Goal: Transaction & Acquisition: Purchase product/service

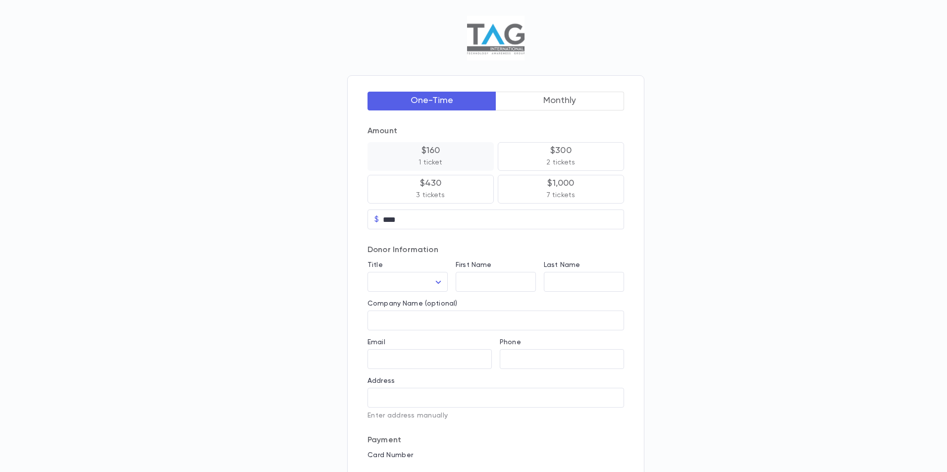
click at [432, 157] on button "$160 1 ticket" at bounding box center [431, 156] width 126 height 29
drag, startPoint x: 390, startPoint y: 218, endPoint x: 428, endPoint y: 225, distance: 38.4
click at [428, 225] on input "******" at bounding box center [505, 220] width 240 height 16
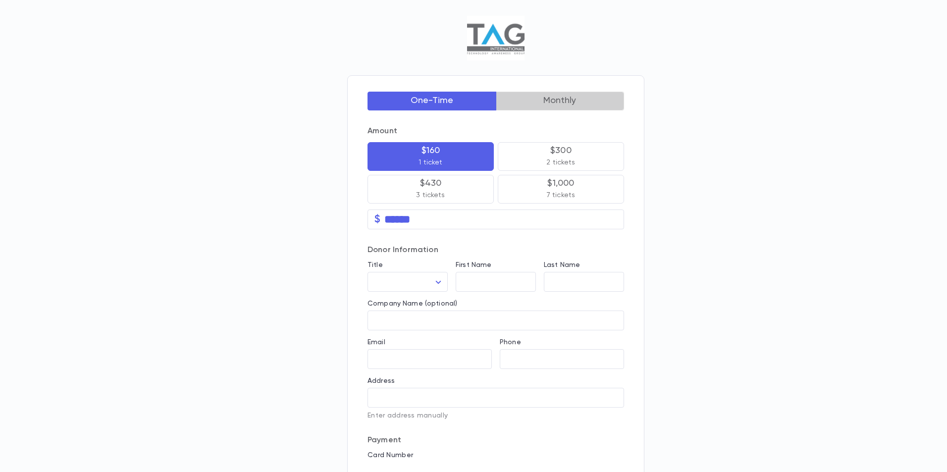
click at [552, 106] on button "Monthly" at bounding box center [560, 101] width 129 height 19
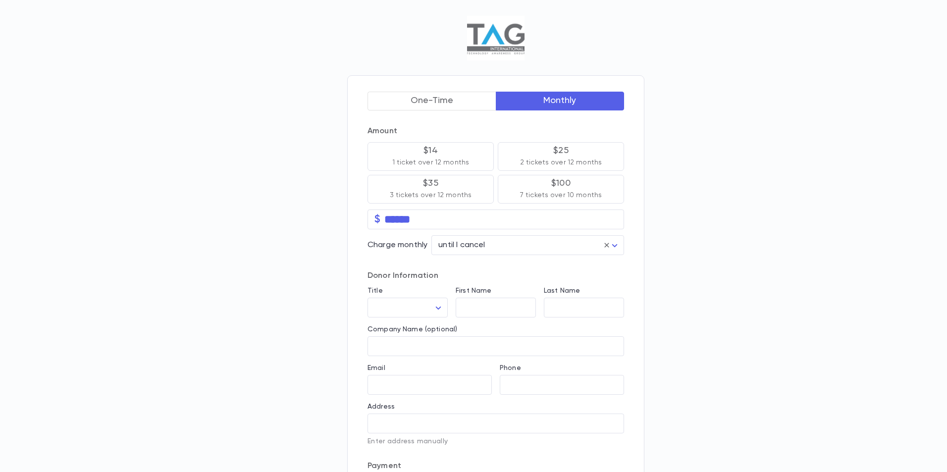
click at [423, 102] on button "One-Time" at bounding box center [432, 101] width 129 height 19
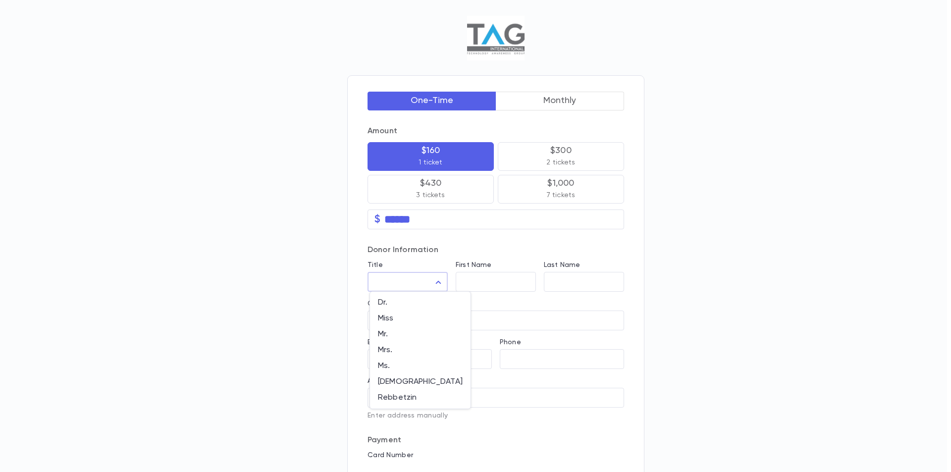
click at [384, 292] on body "One-Time Monthly Amount $160 1 ticket $300 2 tickets $430 3 tickets $1,000 7 ti…" at bounding box center [475, 328] width 951 height 656
drag, startPoint x: 487, startPoint y: 282, endPoint x: 563, endPoint y: 274, distance: 77.3
click at [497, 278] on div at bounding box center [475, 236] width 951 height 472
click at [411, 324] on input "Company Name (optional)" at bounding box center [496, 320] width 257 height 11
click at [575, 198] on button "$1,000 7 tickets" at bounding box center [561, 189] width 126 height 29
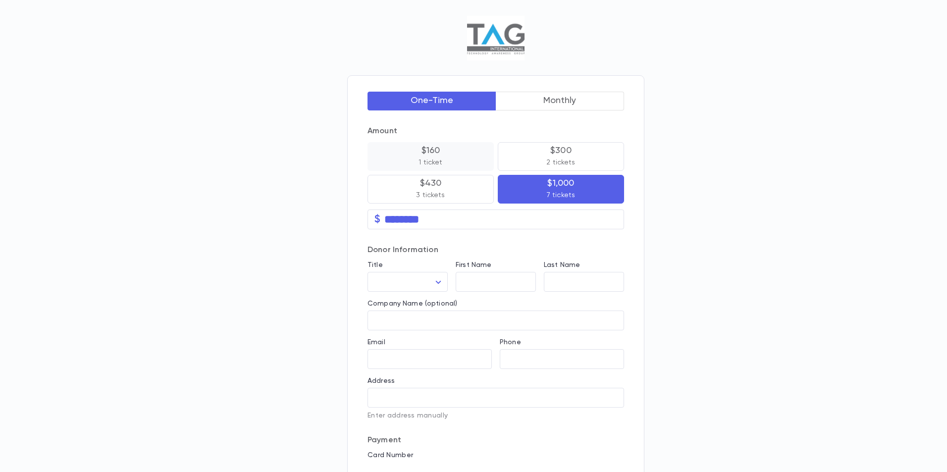
click at [430, 159] on p "1 ticket" at bounding box center [431, 163] width 24 height 10
type input "******"
